Goal: Task Accomplishment & Management: Manage account settings

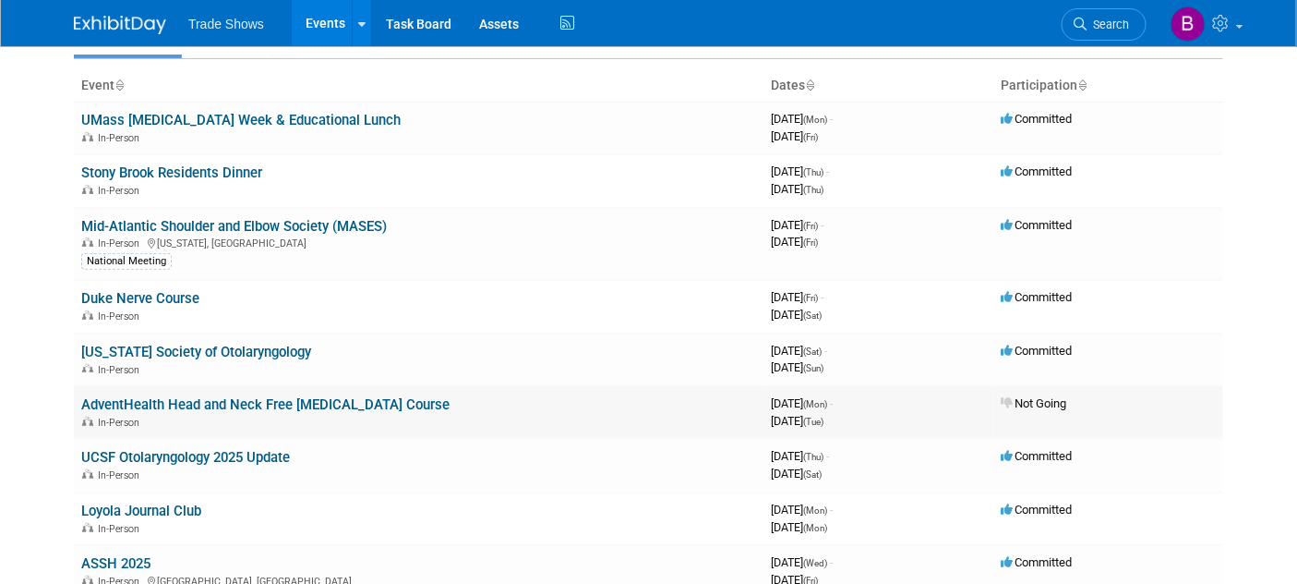
scroll to position [205, 0]
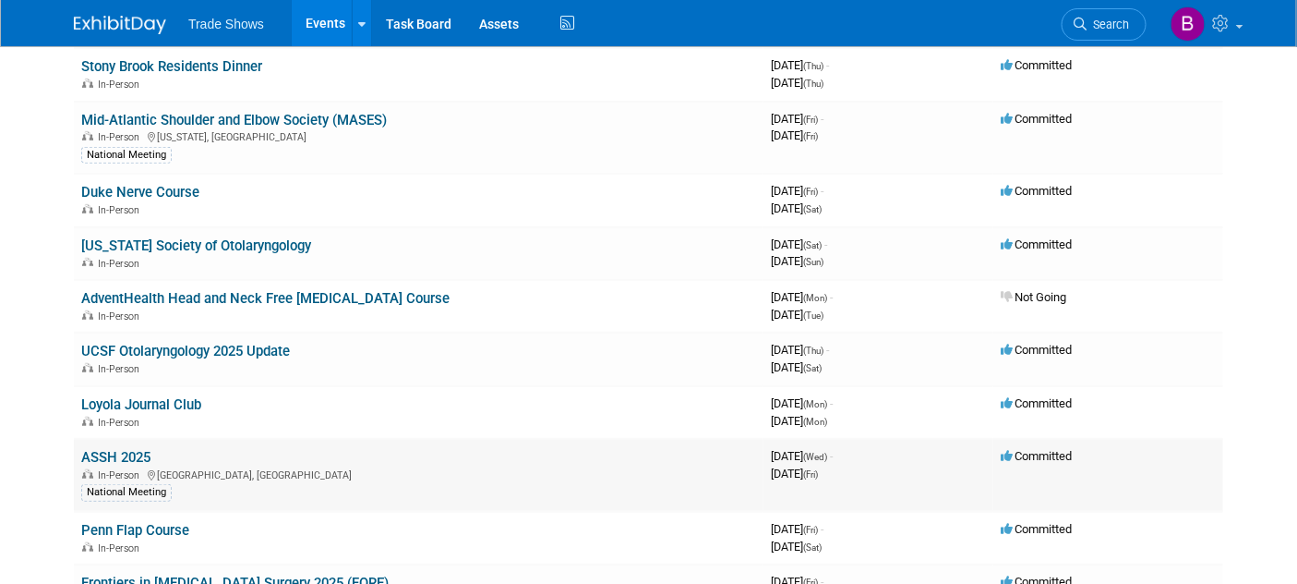
click at [122, 457] on link "ASSH 2025" at bounding box center [115, 457] width 69 height 17
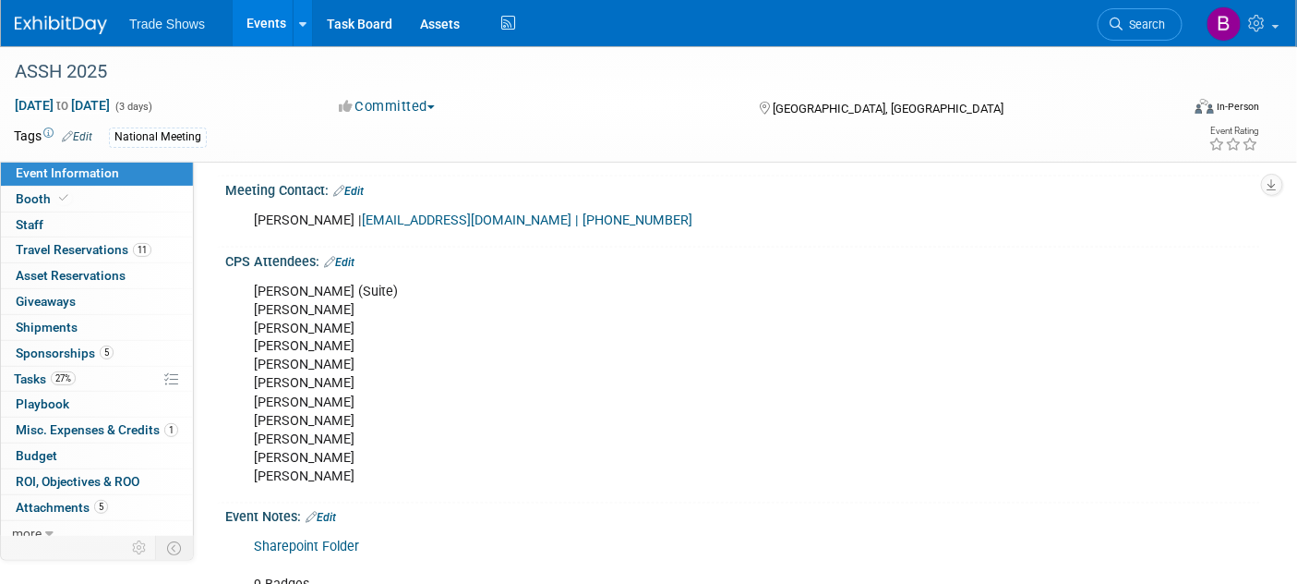
scroll to position [923, 0]
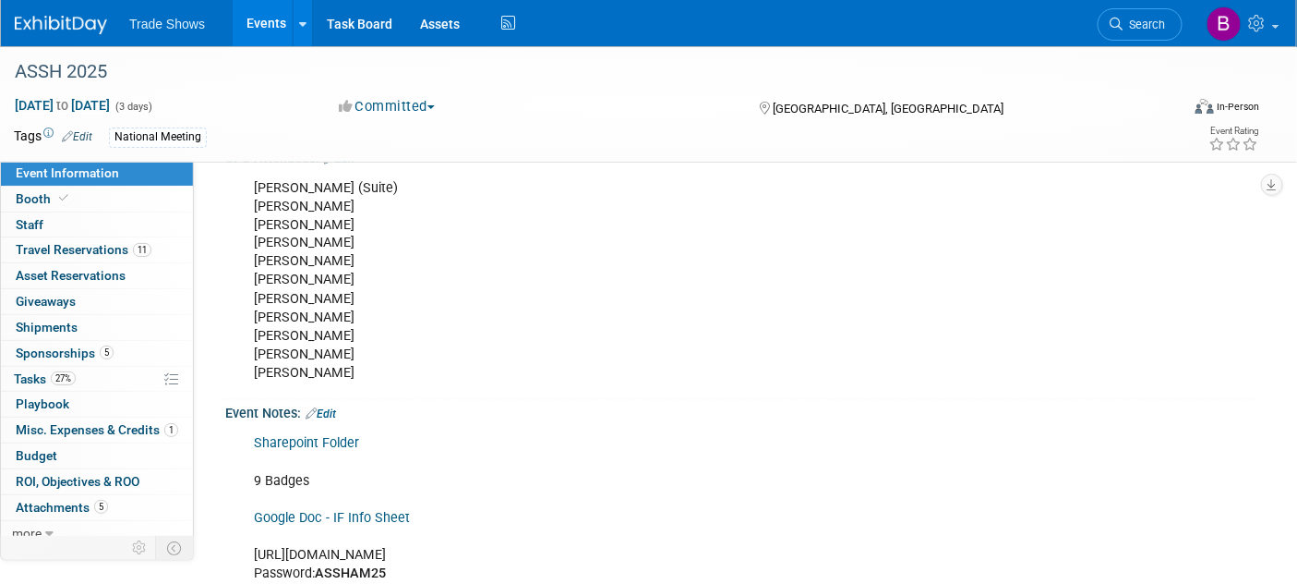
click at [336, 408] on link "Edit" at bounding box center [321, 414] width 30 height 13
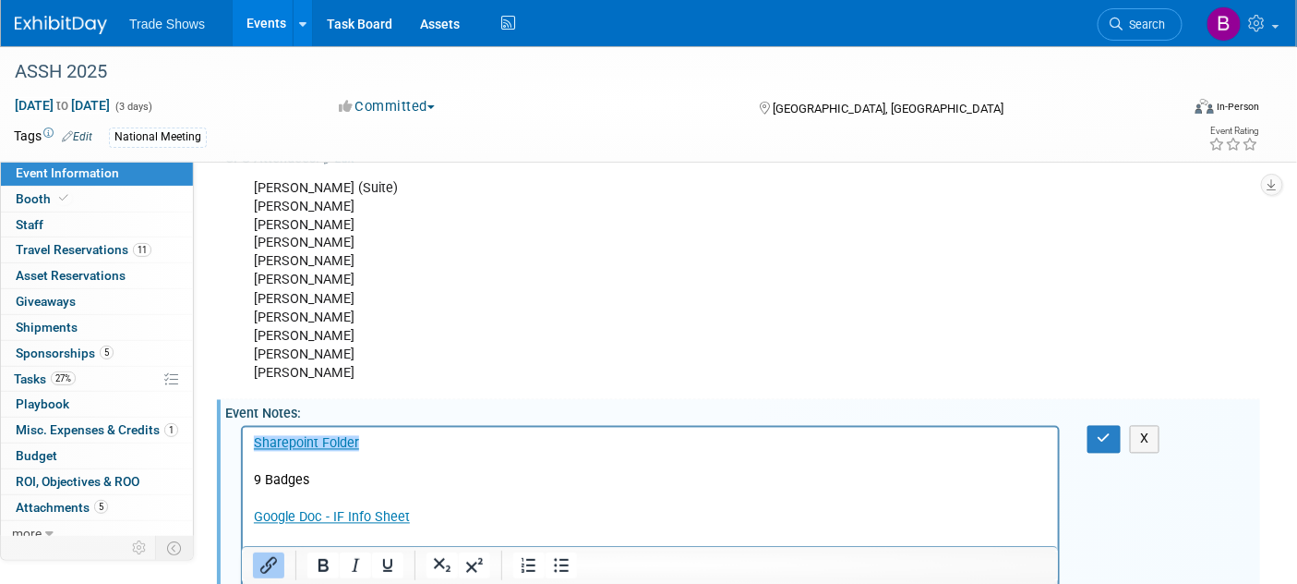
scroll to position [0, 0]
click at [338, 487] on p "﻿Sharepoint Folder 9 Badges Google Doc - IF Info Sheet https://www.assh.org/ann…" at bounding box center [650, 509] width 794 height 149
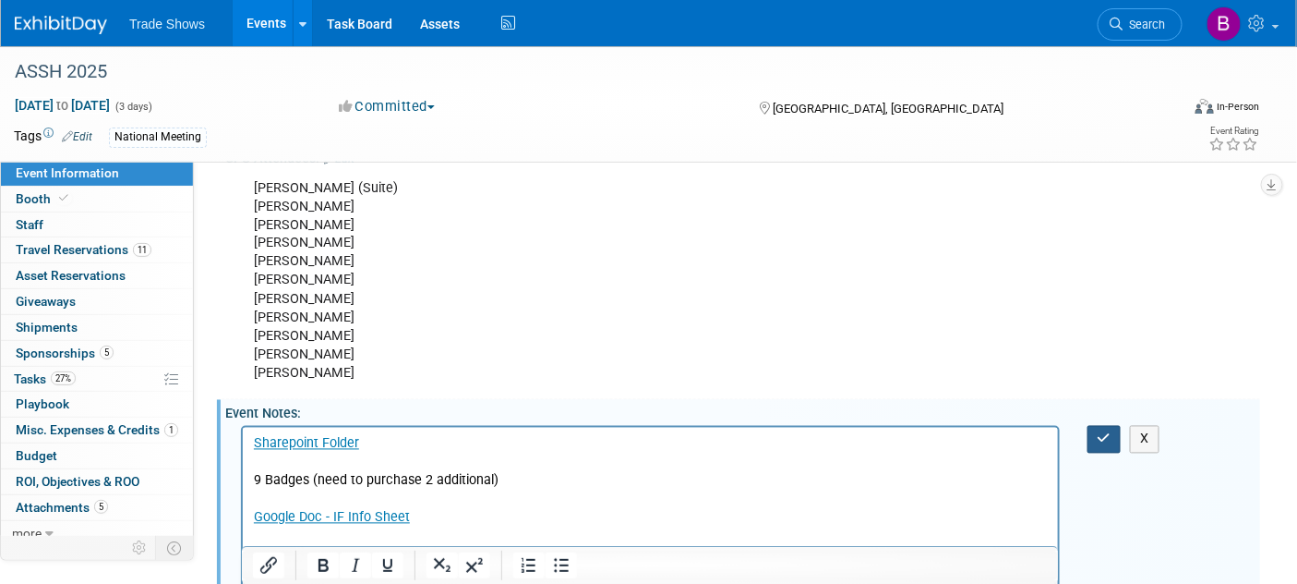
click at [1097, 426] on button "button" at bounding box center [1105, 439] width 34 height 27
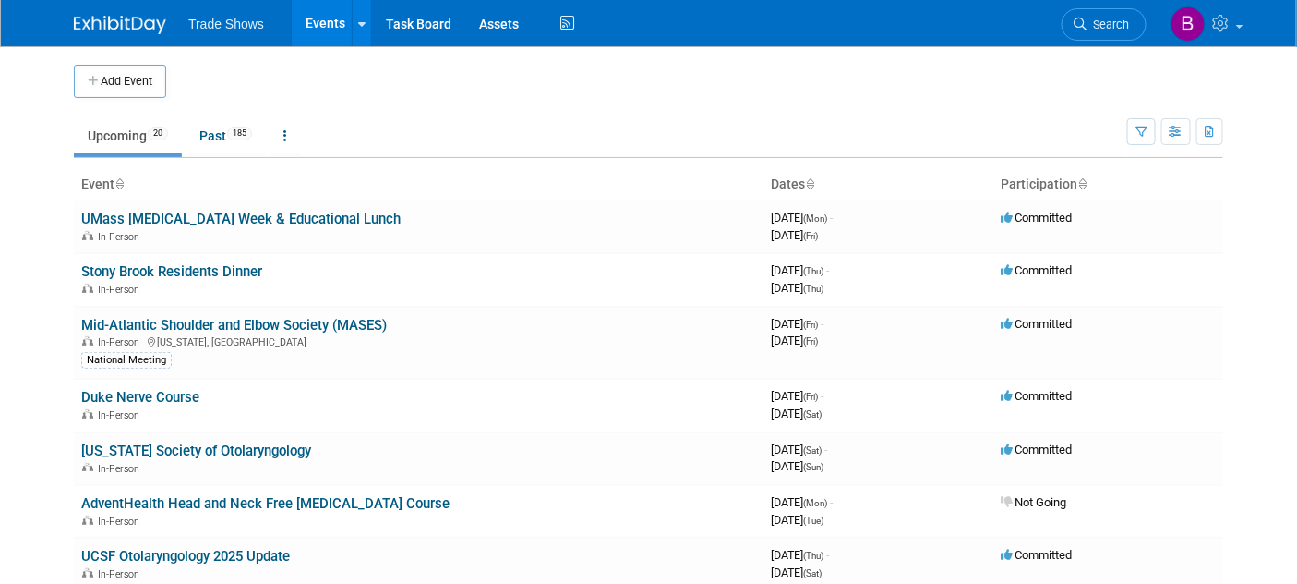
click at [314, 19] on link "Events" at bounding box center [325, 23] width 67 height 46
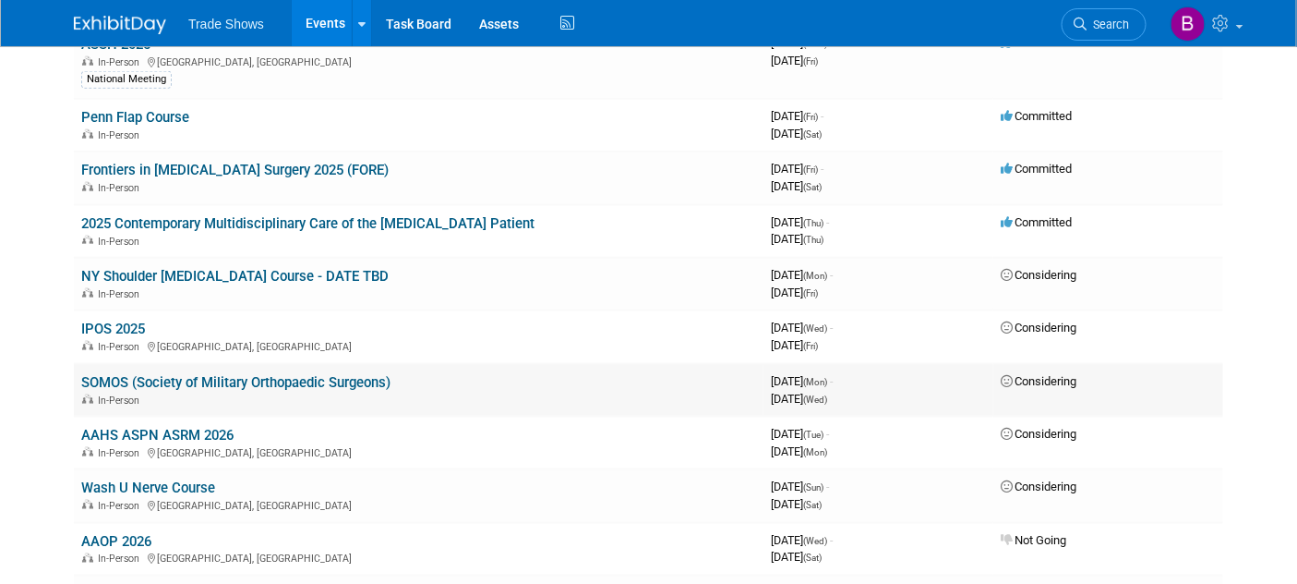
scroll to position [717, 0]
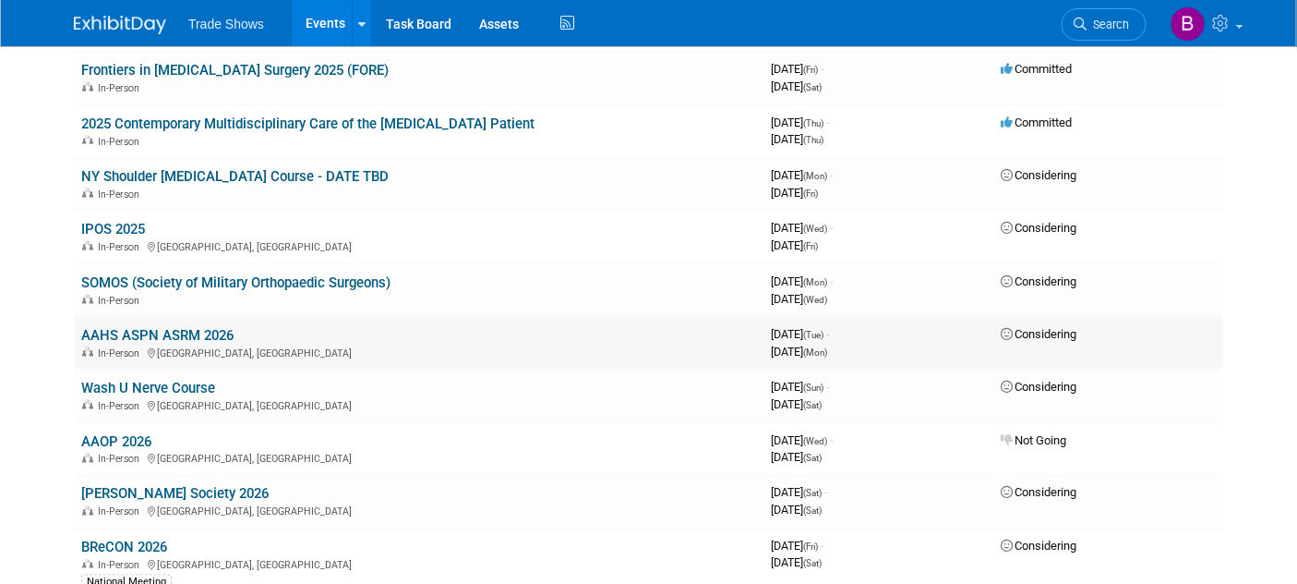
click at [199, 333] on link "AAHS ASPN ASRM 2026" at bounding box center [157, 335] width 152 height 17
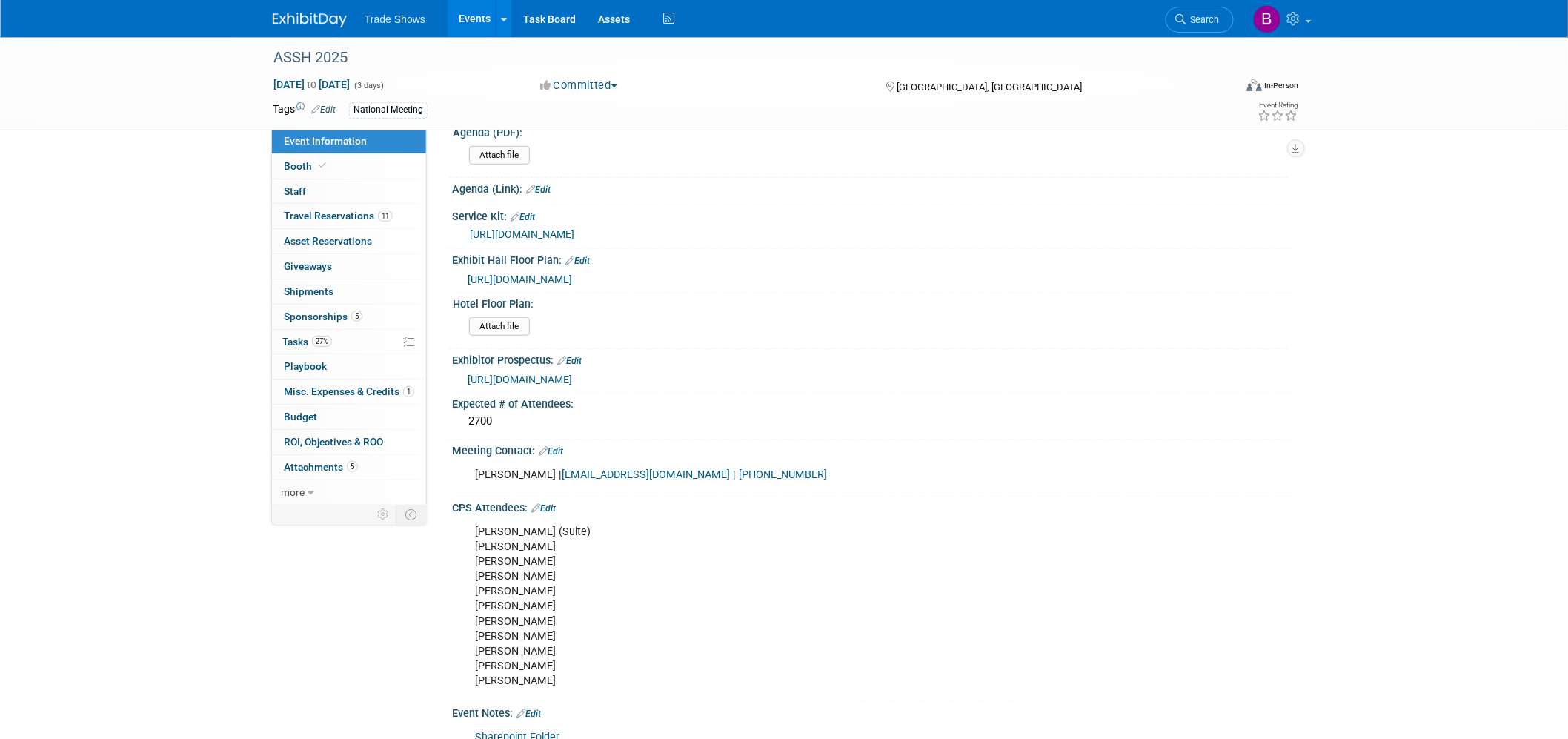
scroll to position [860, 0]
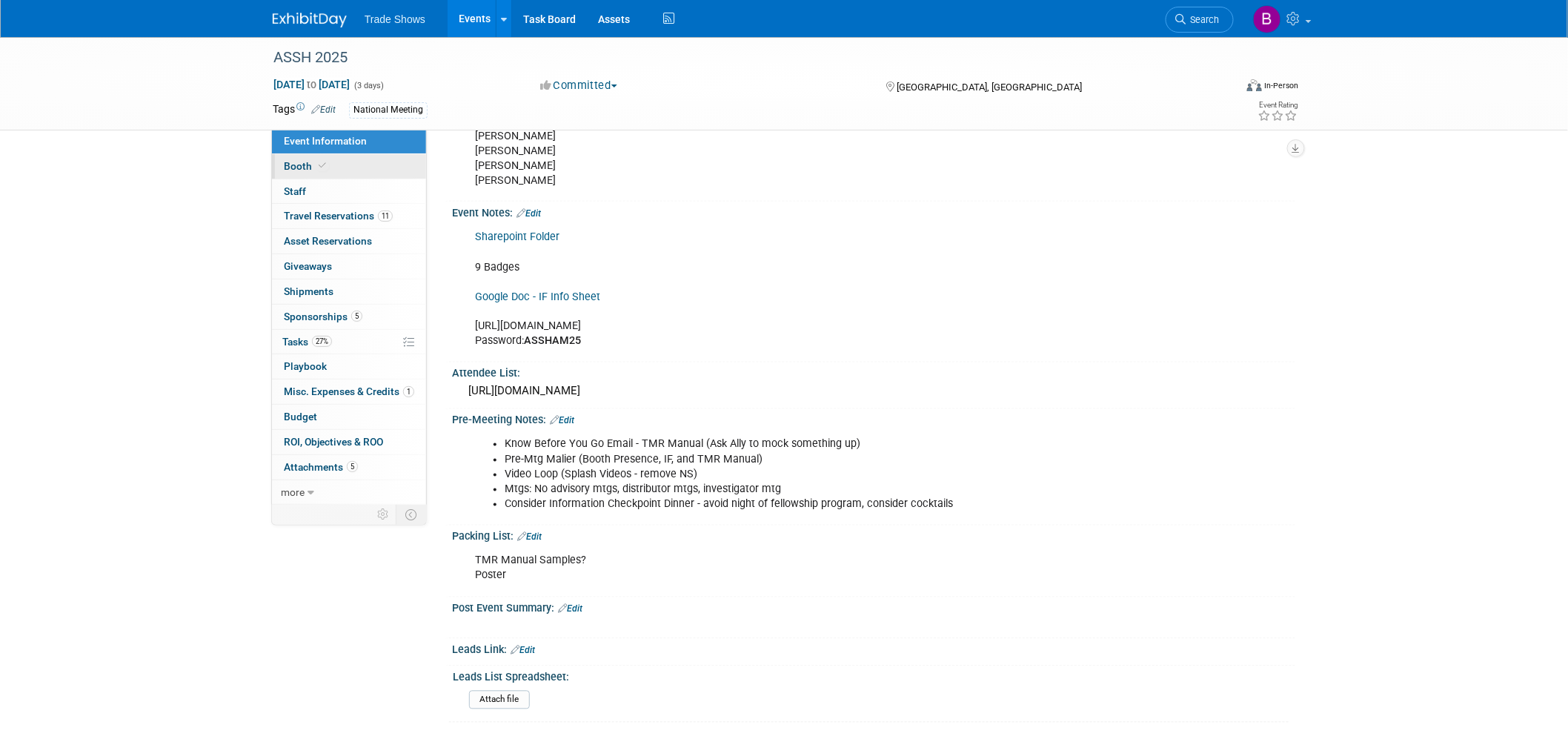
click at [338, 174] on link "Booth" at bounding box center [349, 166] width 154 height 24
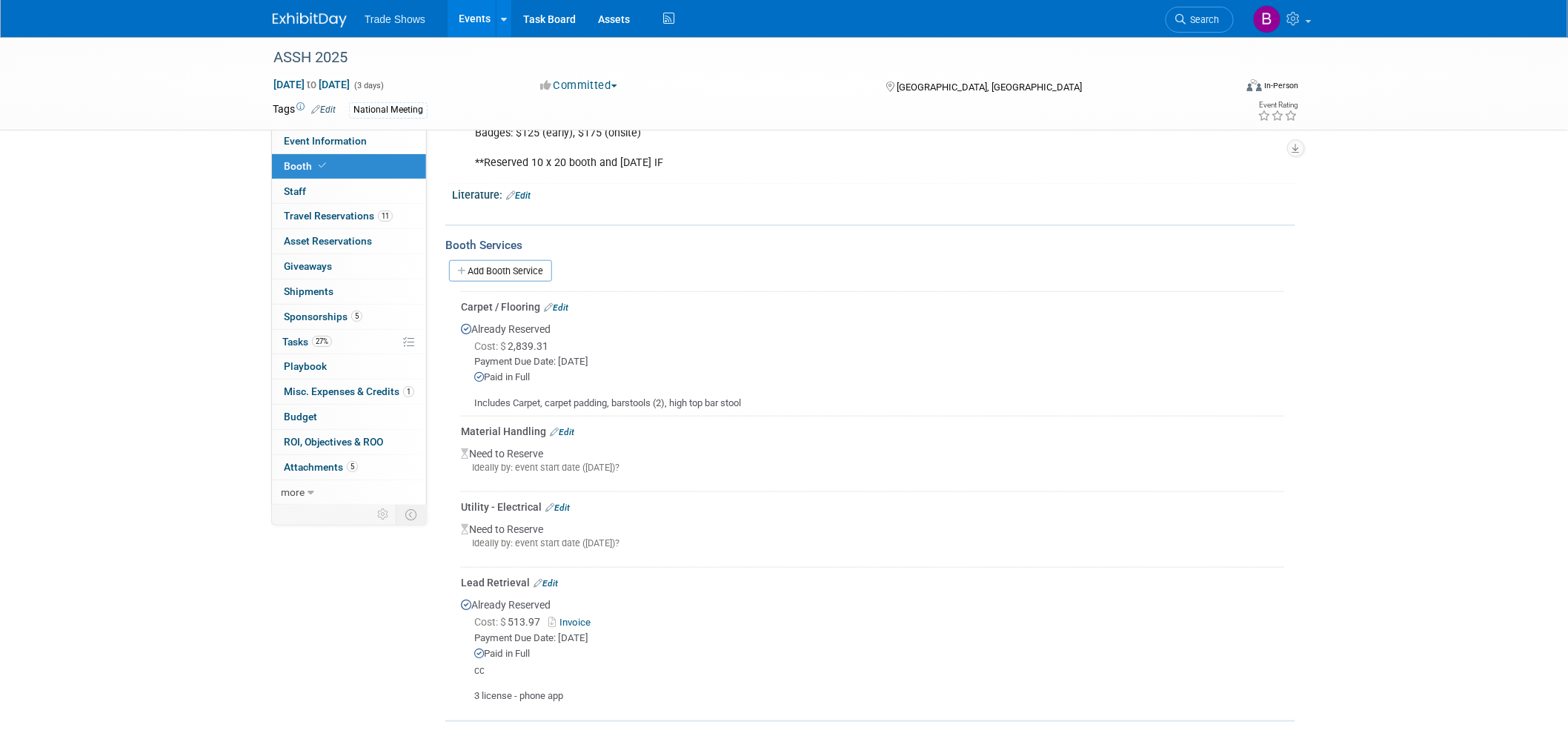
scroll to position [425, 0]
click at [560, 497] on link "Edit" at bounding box center [558, 502] width 24 height 10
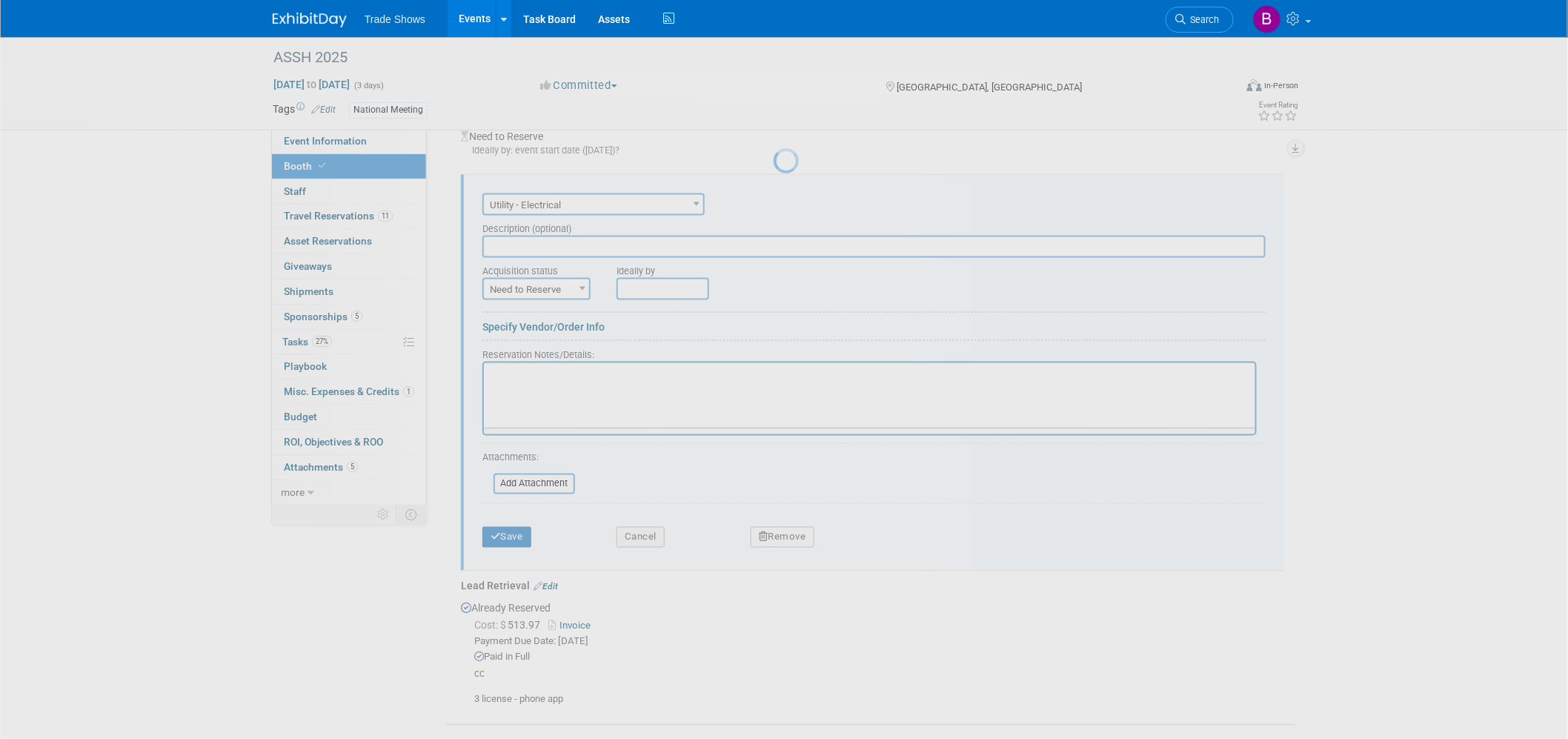
scroll to position [0, 0]
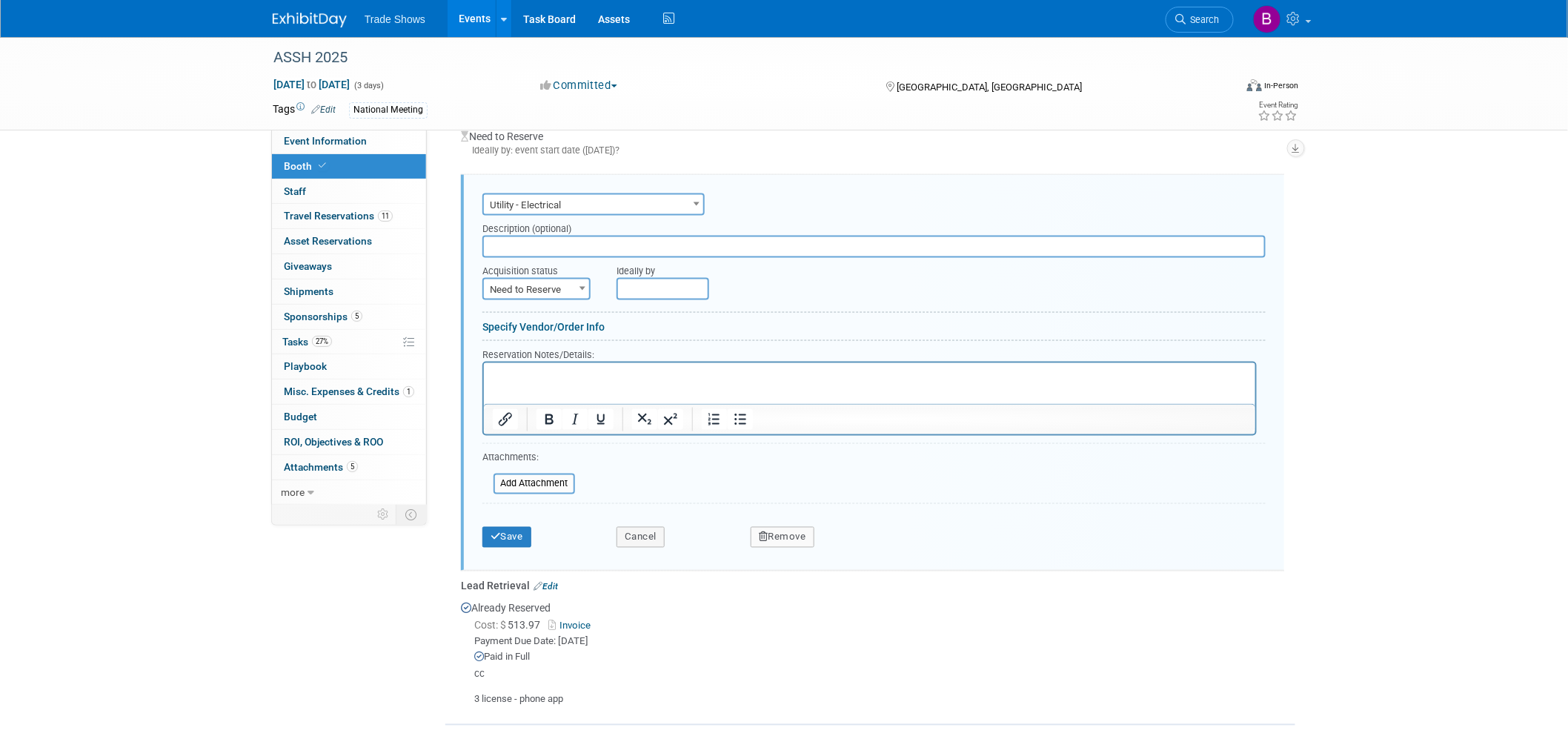
click at [575, 380] on p "Rich Text Area. Press ALT-0 for help." at bounding box center [869, 376] width 754 height 14
click at [564, 282] on span "Need to Reserve" at bounding box center [536, 290] width 105 height 21
select select "2"
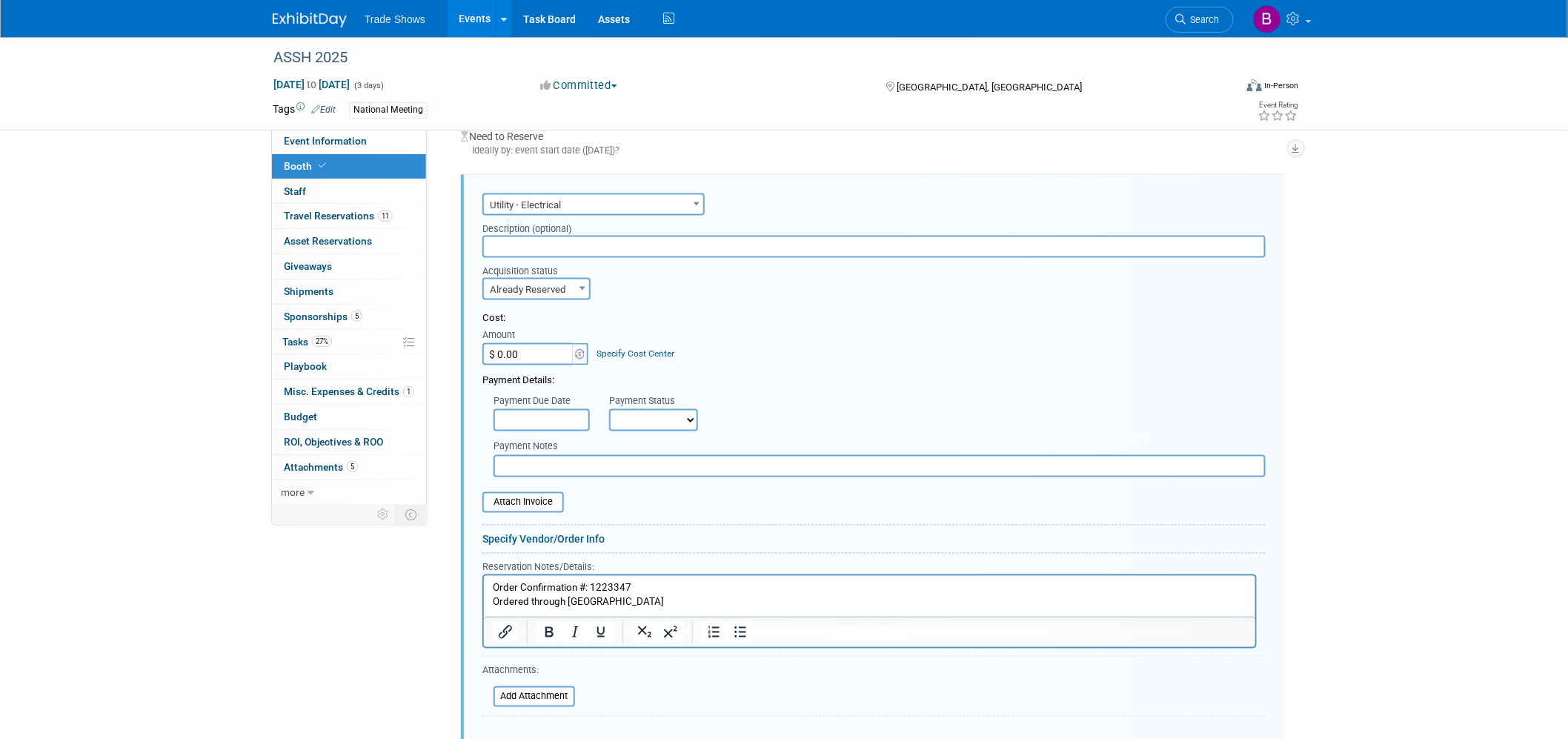
click at [552, 343] on input "$ 0.00" at bounding box center [528, 354] width 92 height 22
click at [563, 412] on input "text" at bounding box center [542, 420] width 96 height 22
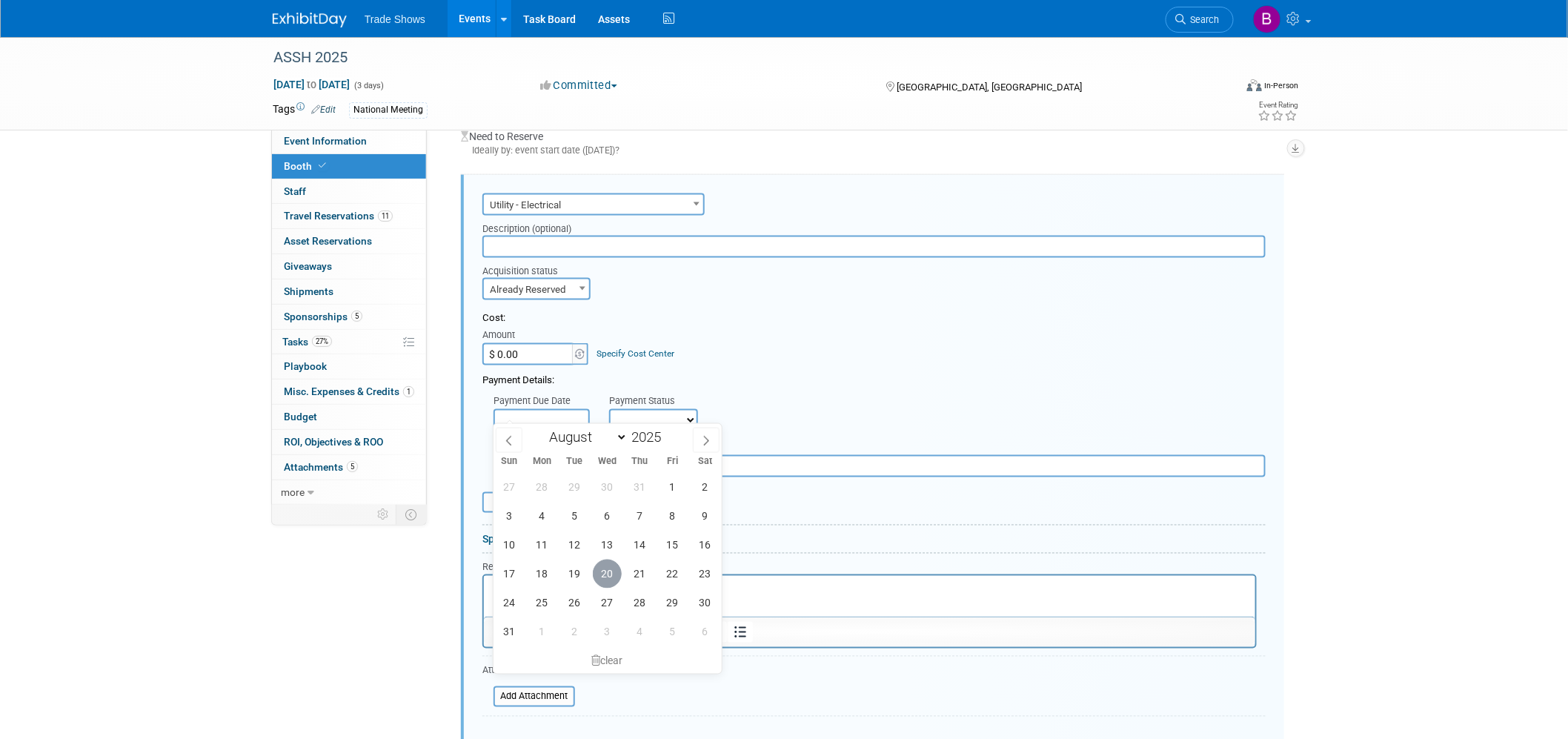
drag, startPoint x: 610, startPoint y: 572, endPoint x: 628, endPoint y: 497, distance: 77.1
click at [610, 571] on span "20" at bounding box center [607, 574] width 29 height 29
type input "[DATE]"
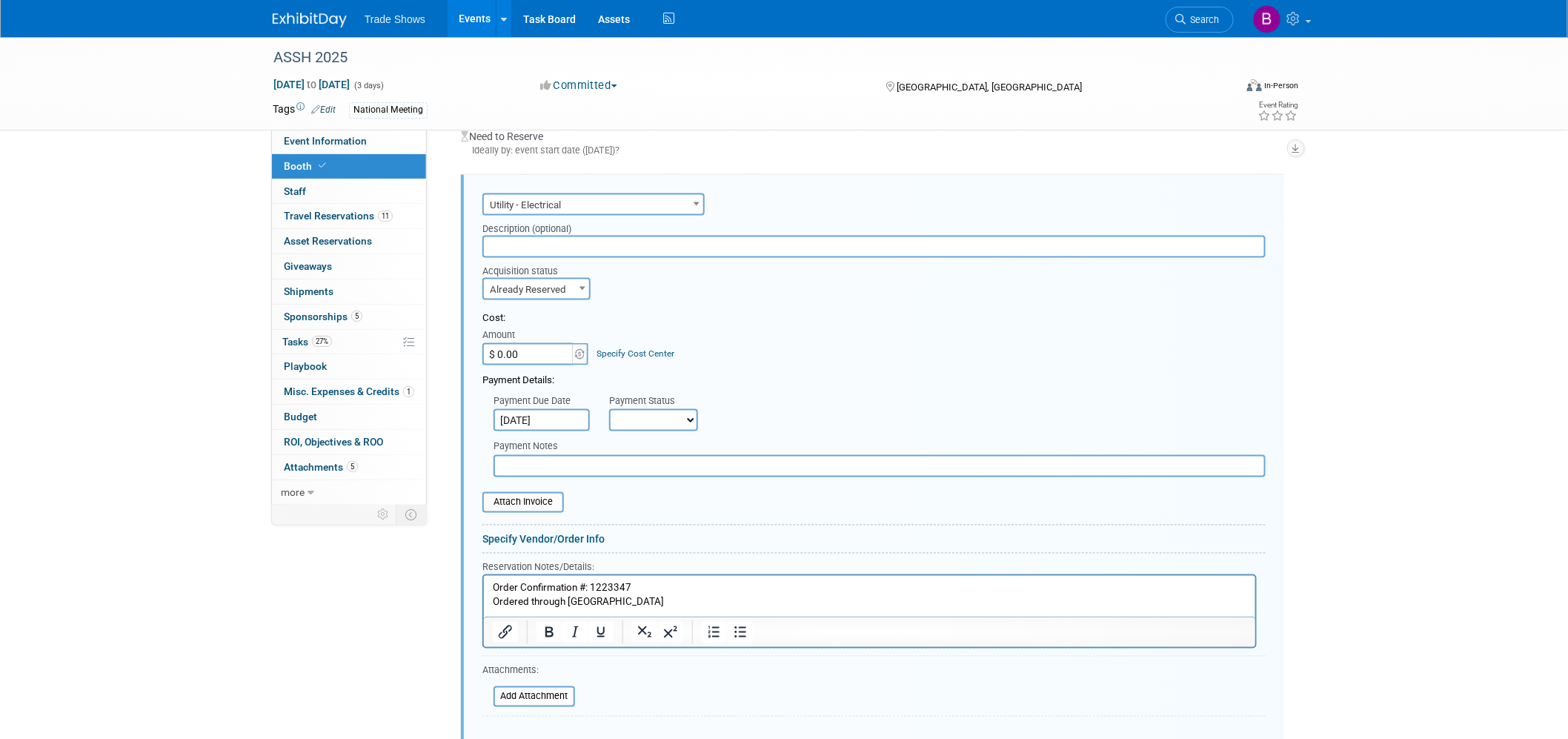
click at [646, 409] on select "Not Paid Yet Partially Paid Paid in Full" at bounding box center [653, 420] width 89 height 22
select select "1"
click at [609, 409] on select "Not Paid Yet Partially Paid Paid in Full" at bounding box center [653, 420] width 89 height 22
click at [591, 458] on input "text" at bounding box center [879, 466] width 772 height 22
click at [591, 458] on input "$325.50 CAD" at bounding box center [879, 466] width 772 height 22
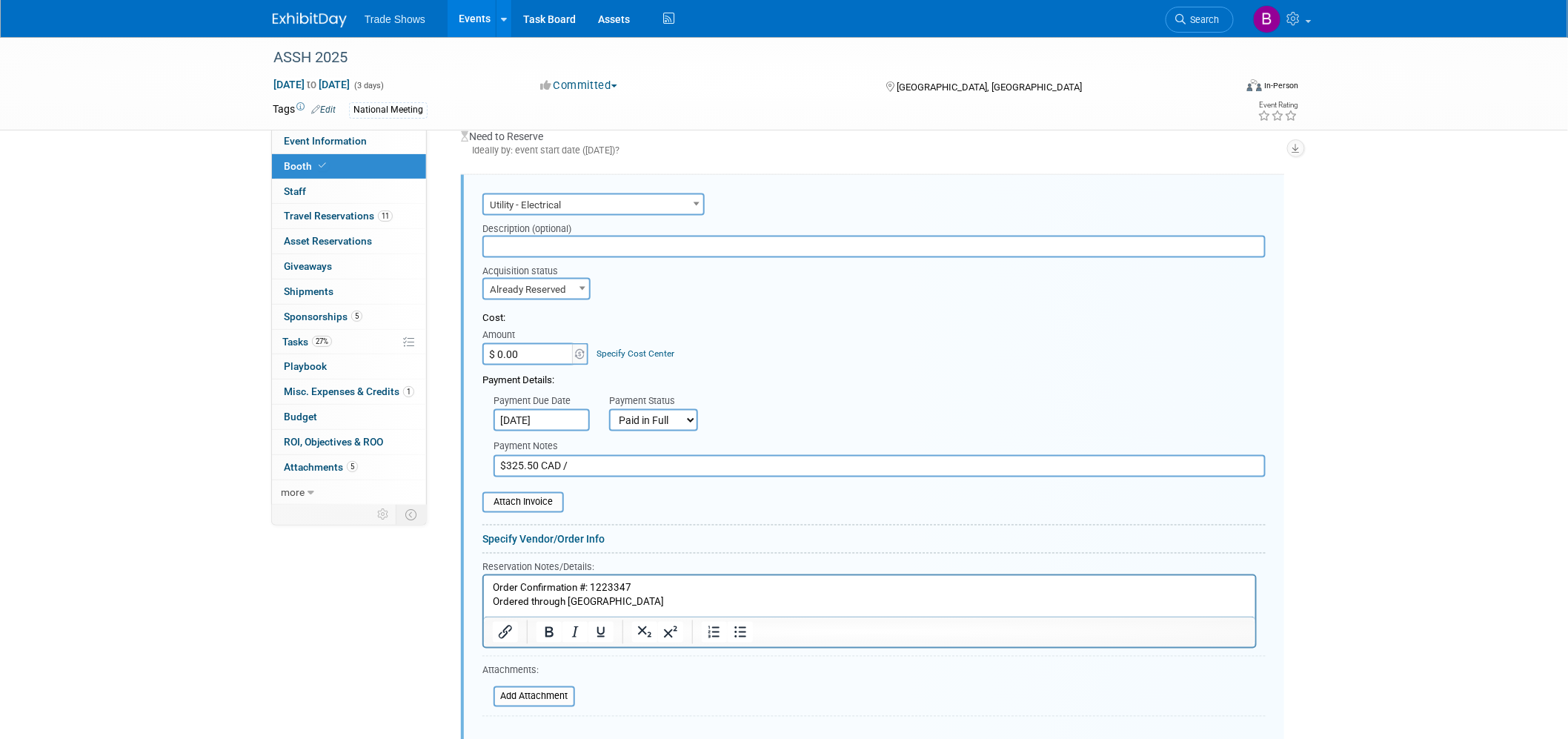
click at [594, 457] on input "$325.50 CAD /" at bounding box center [879, 466] width 772 height 22
drag, startPoint x: 613, startPoint y: 453, endPoint x: 568, endPoint y: 457, distance: 45.2
click at [568, 457] on input "$325.50 CAD / 234.50" at bounding box center [879, 466] width 772 height 22
type input "$325.50 CAD / 234.50"
click at [529, 343] on input "$ 0.00" at bounding box center [528, 354] width 92 height 22
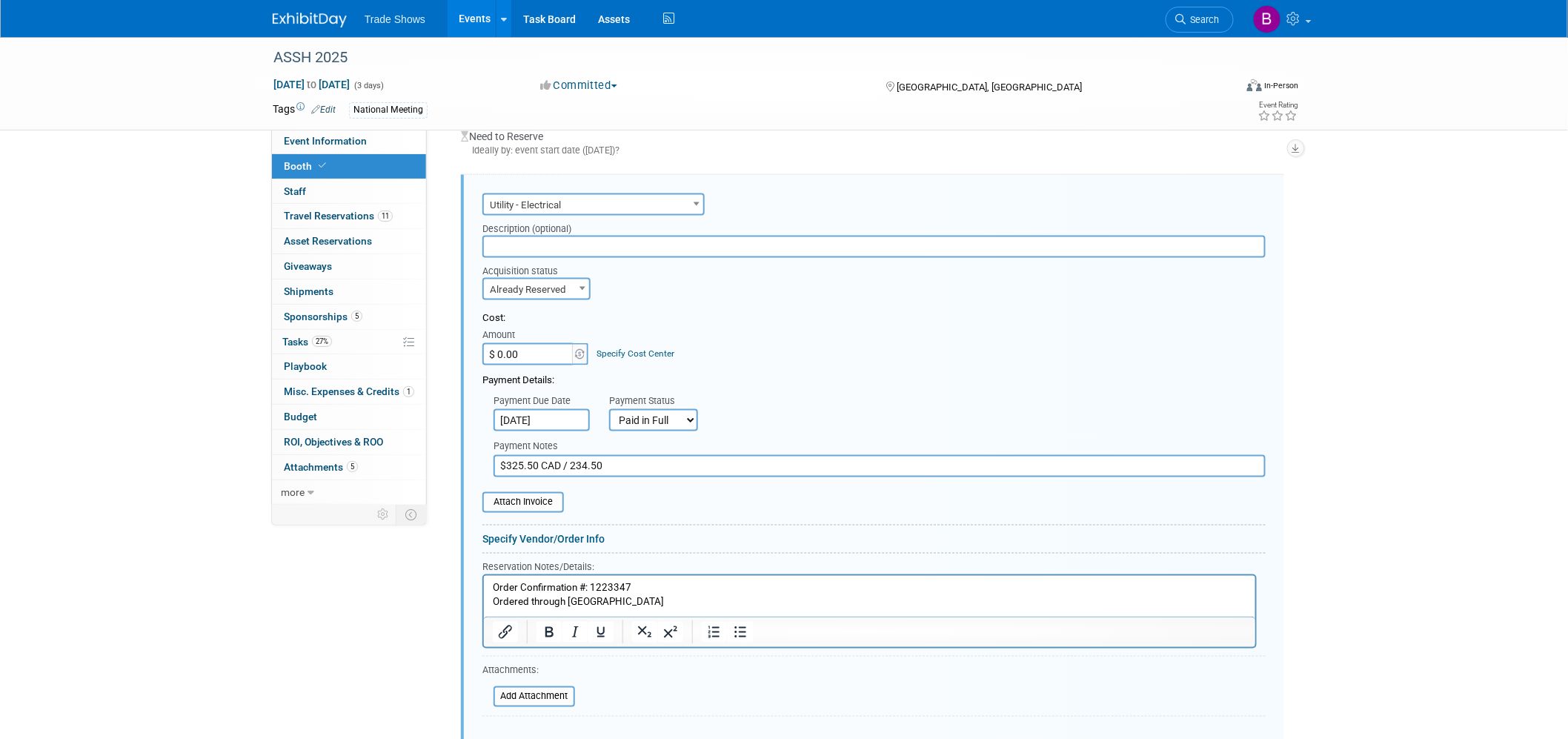
paste input "234.5"
type input "$ 234.50"
click at [823, 365] on div "Payment Details:" at bounding box center [874, 376] width 783 height 22
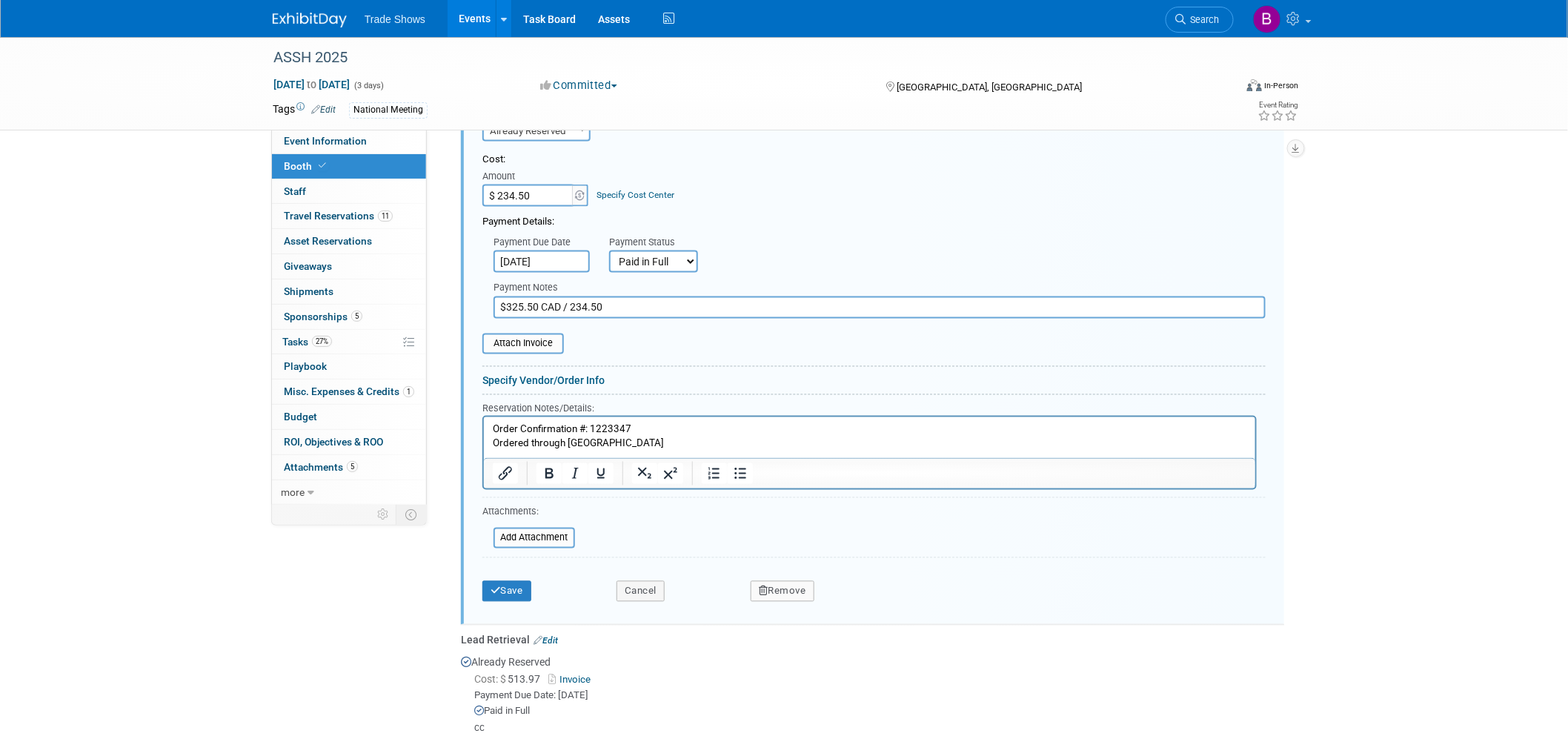
scroll to position [903, 0]
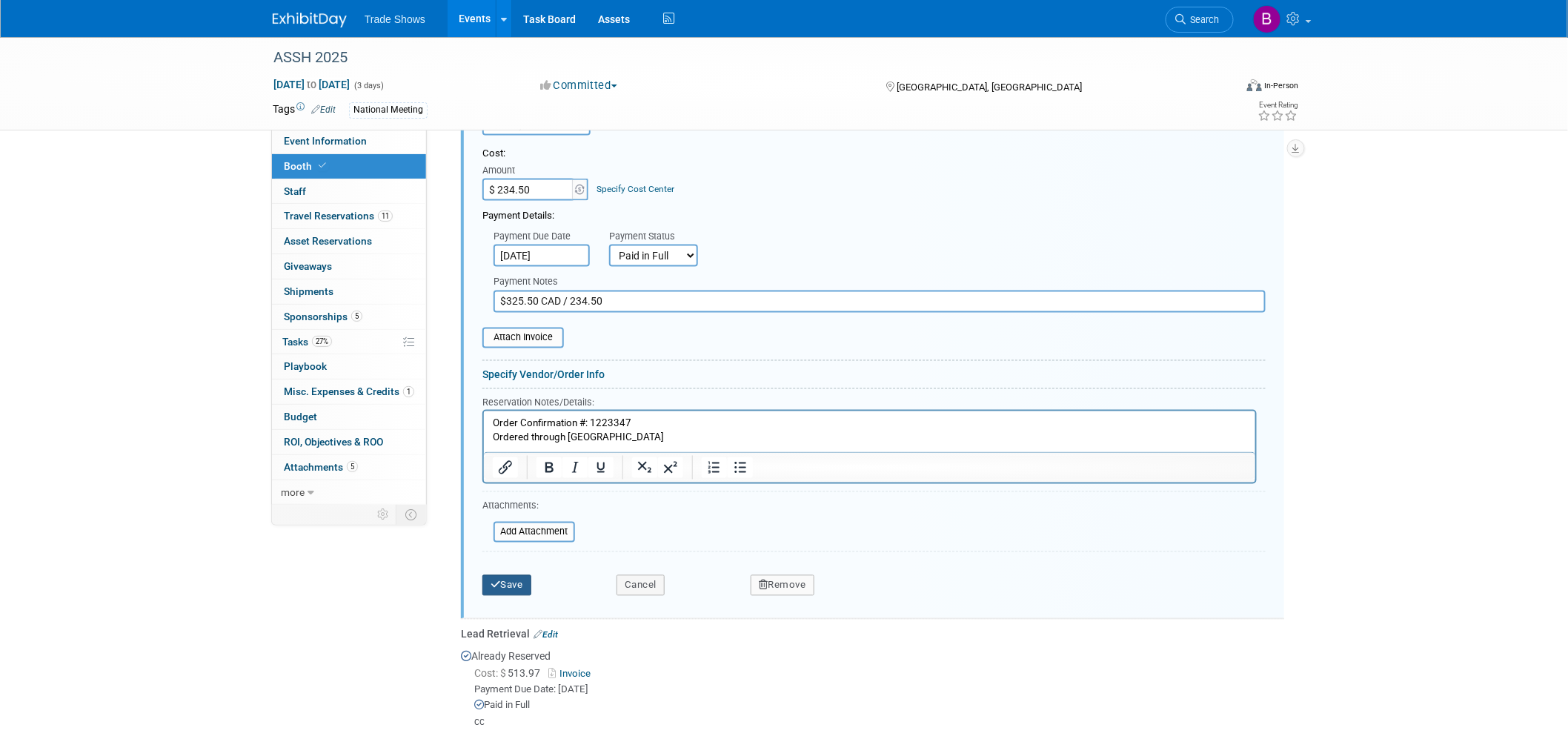
click at [514, 575] on button "Save" at bounding box center [506, 585] width 49 height 21
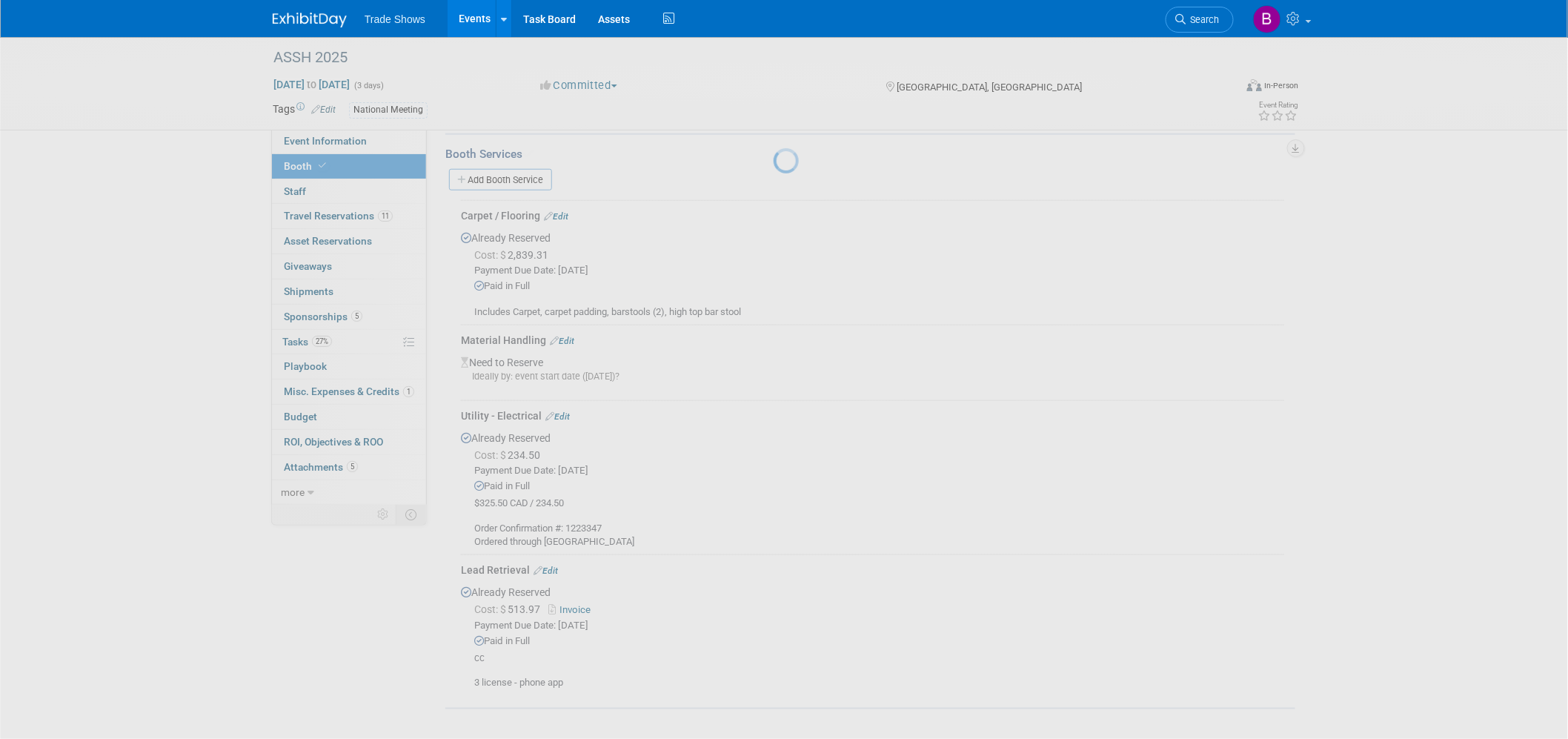
scroll to position [504, 0]
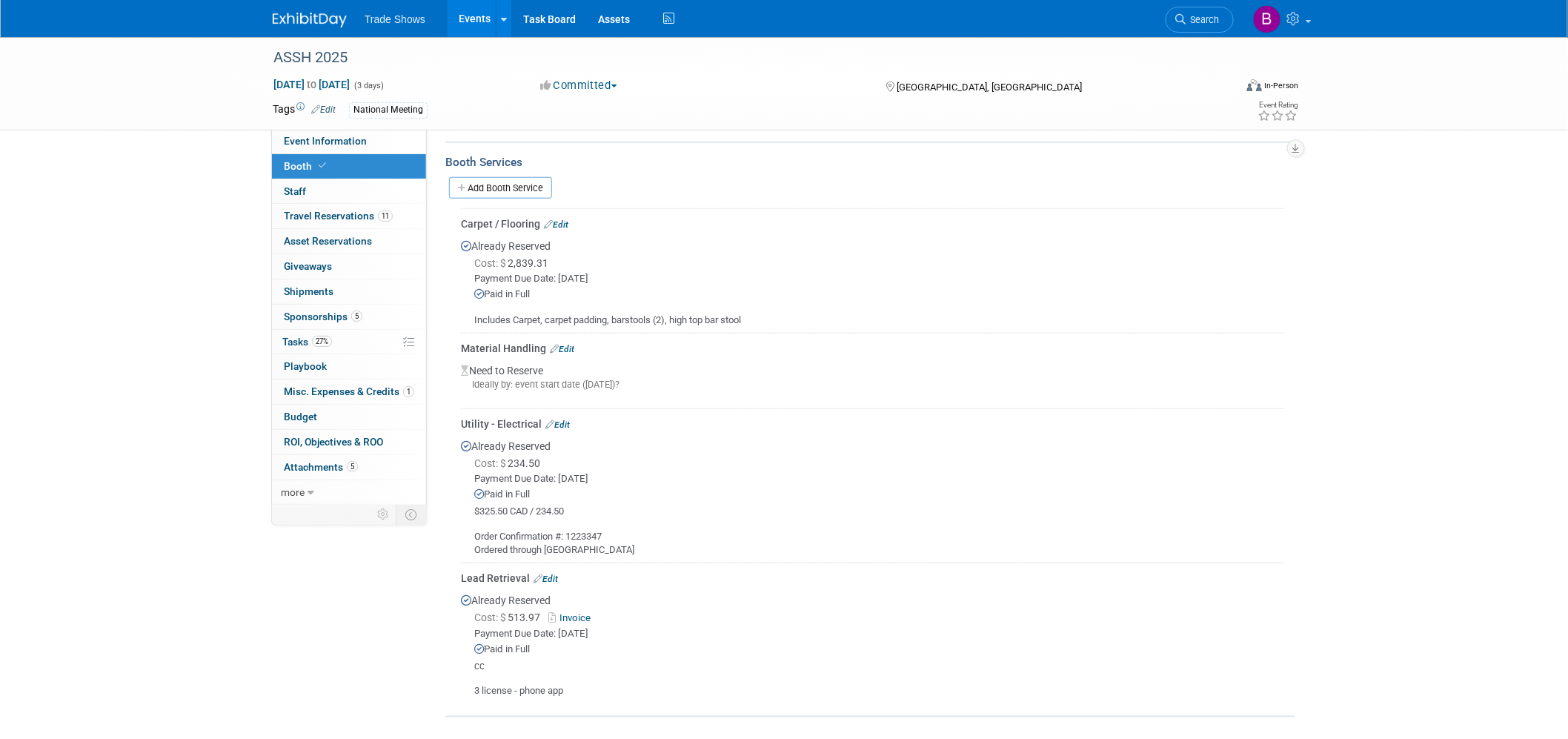
drag, startPoint x: 217, startPoint y: 489, endPoint x: 883, endPoint y: 132, distance: 755.6
click at [217, 489] on div "ASSH 2025 [DATE] to [DATE] (3 days) [DATE] to [DATE] Committed Committed Consid…" at bounding box center [784, 140] width 1568 height 1213
click at [335, 314] on span "Sponsorships 5" at bounding box center [323, 316] width 79 height 12
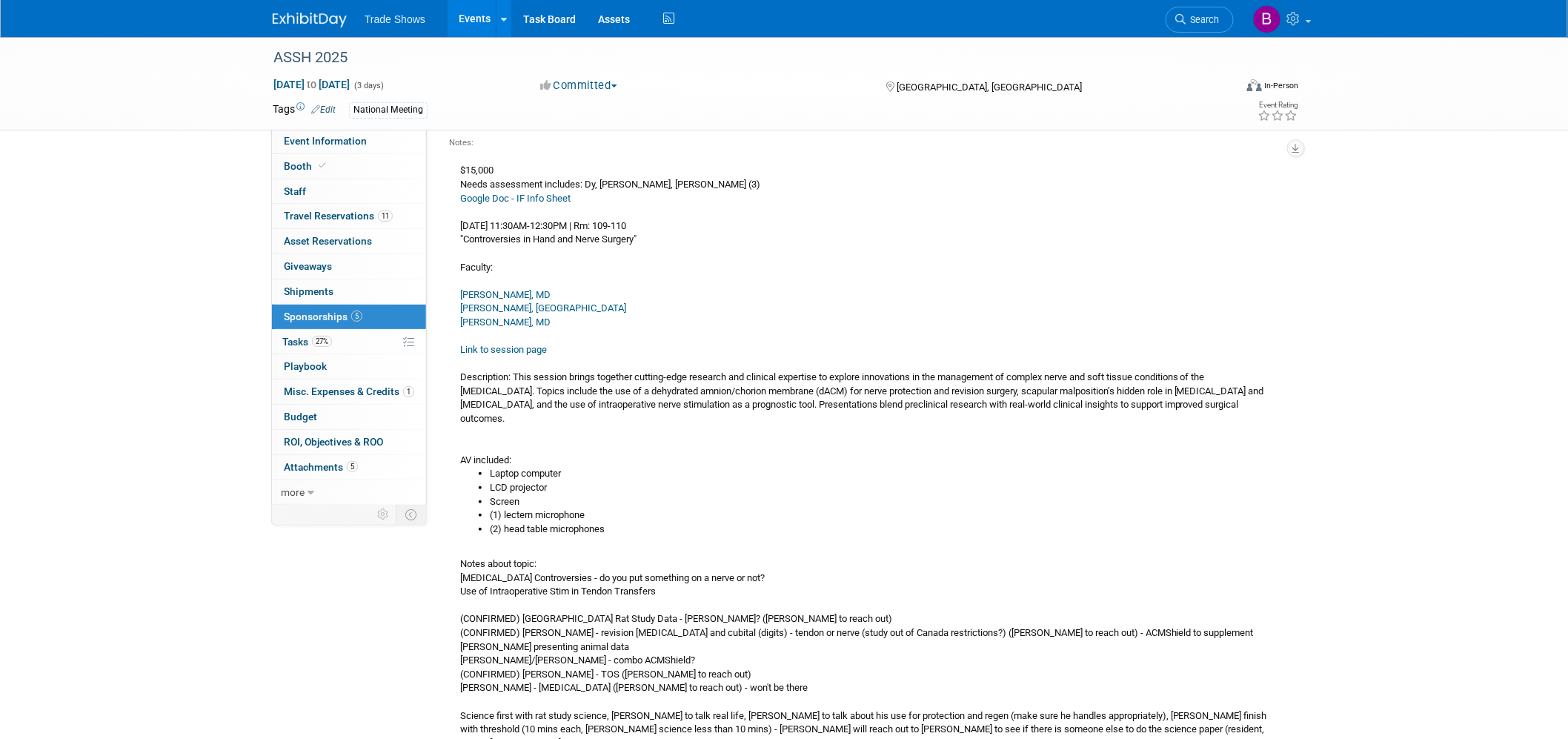
scroll to position [164, 0]
